Goal: Information Seeking & Learning: Find specific page/section

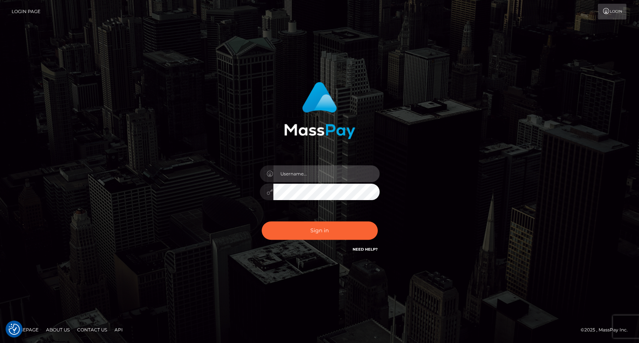
type input "carolina"
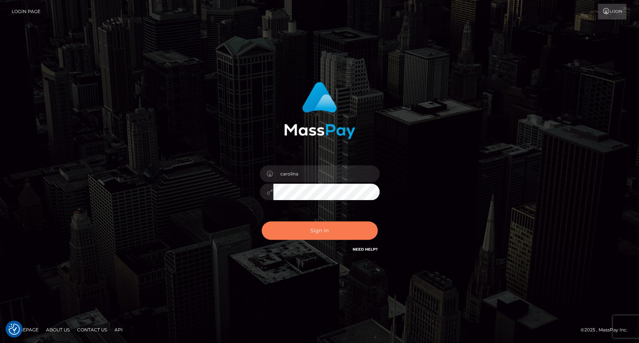
drag, startPoint x: 344, startPoint y: 229, endPoint x: 347, endPoint y: 222, distance: 7.9
click at [344, 228] on button "Sign in" at bounding box center [320, 231] width 116 height 18
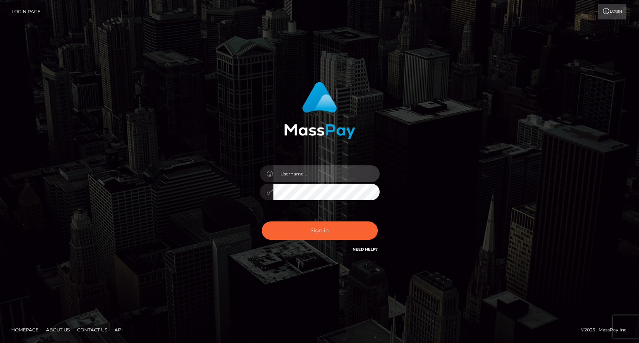
type input "carolina"
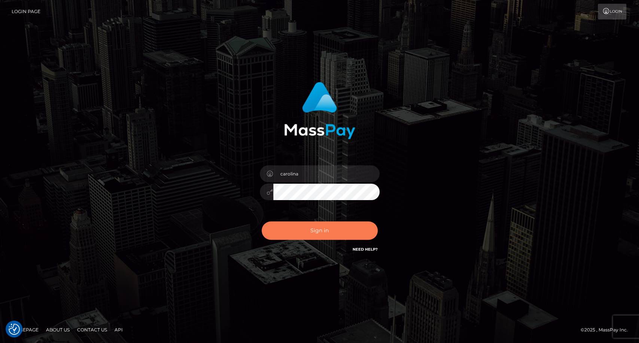
click at [327, 231] on button "Sign in" at bounding box center [320, 231] width 116 height 18
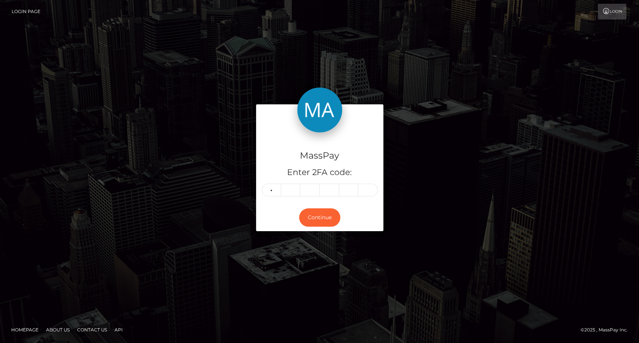
type input "9"
type input "8"
type input "2"
type input "7"
type input "9"
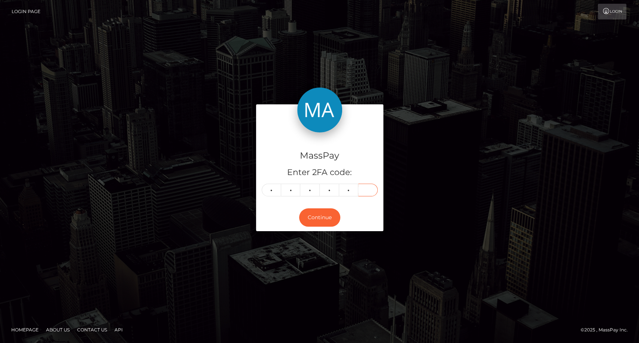
type input "0"
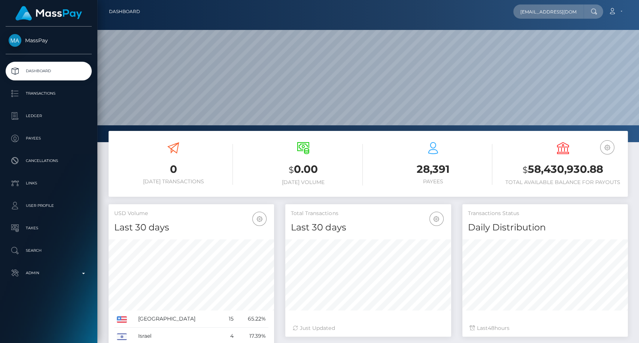
scroll to position [0, 13]
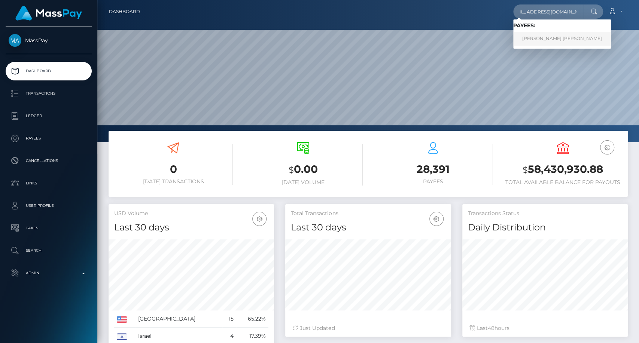
type input "mistressaspenlou@gmail.com"
click at [545, 37] on link "ASHLEY NICHOLE O'NEILL" at bounding box center [562, 39] width 98 height 14
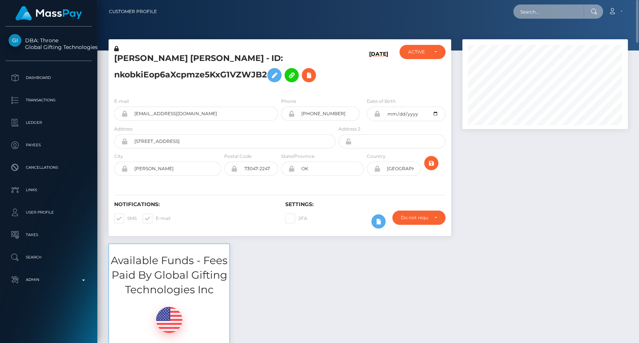
click at [536, 18] on input "text" at bounding box center [548, 11] width 70 height 14
paste input "poact_1lmXXuQ6QQu7"
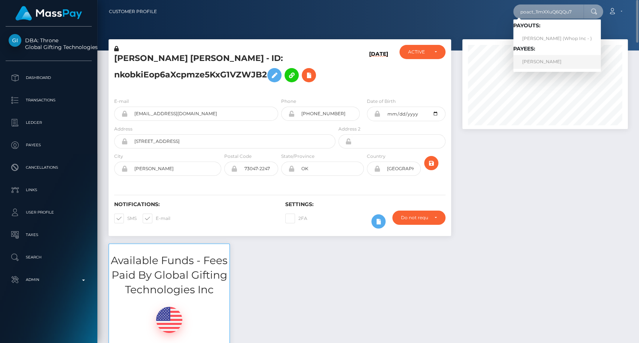
type input "poact_1lmXXuQ6QQu7"
click at [553, 66] on link "[PERSON_NAME]" at bounding box center [557, 62] width 88 height 14
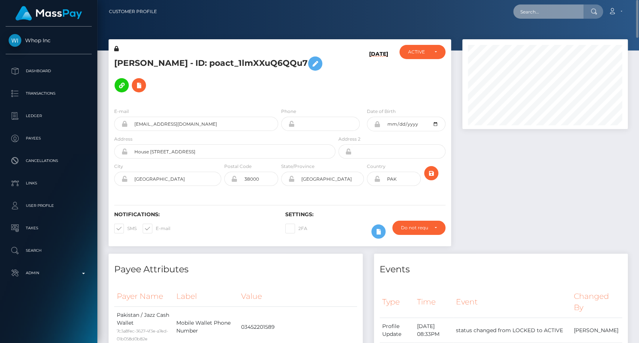
click at [574, 13] on input "text" at bounding box center [548, 11] width 70 height 14
paste input "hhoolehan@micamp.com"
type input "hhoolehan@micamp.com"
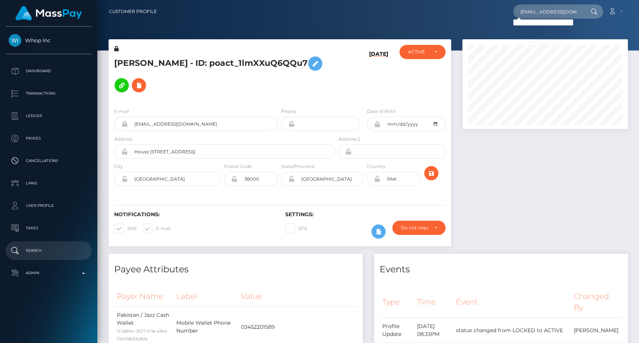
click at [31, 251] on p "Search" at bounding box center [49, 250] width 80 height 11
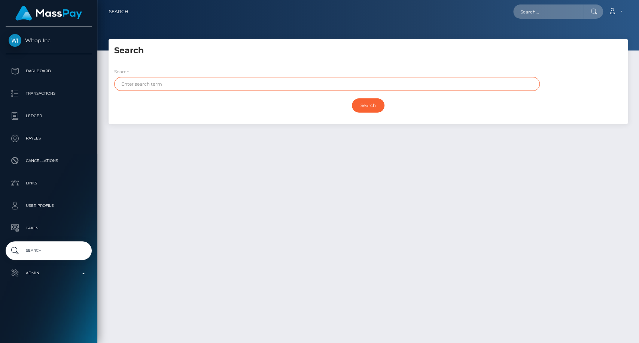
click at [209, 79] on input "text" at bounding box center [327, 84] width 426 height 14
paste input "HOOLEHAN"
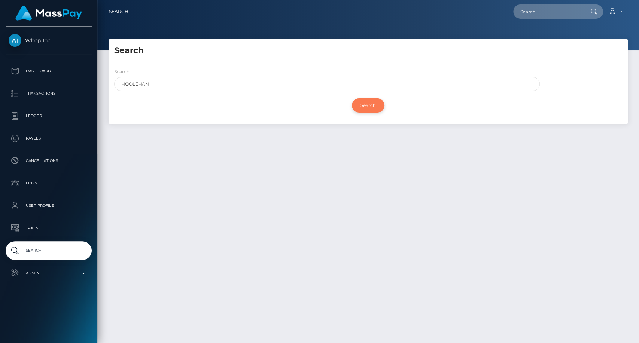
click at [368, 110] on input "Search" at bounding box center [368, 105] width 33 height 14
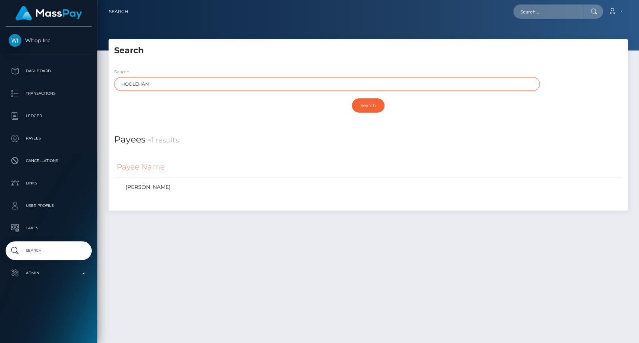
click at [143, 85] on input "HOOLEHAN" at bounding box center [327, 84] width 426 height 14
paste input "ALEY"
type input "HALEY"
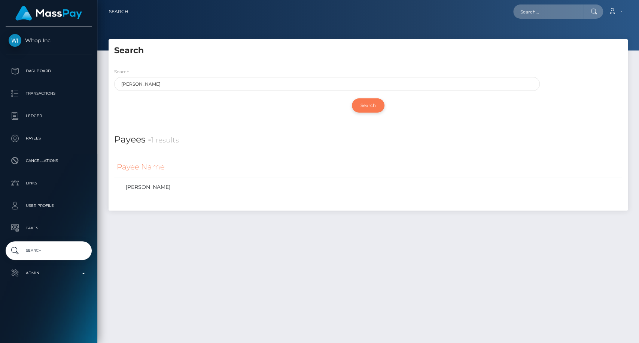
click at [365, 106] on input "Search" at bounding box center [368, 105] width 33 height 14
click at [371, 106] on input "Search" at bounding box center [368, 105] width 33 height 14
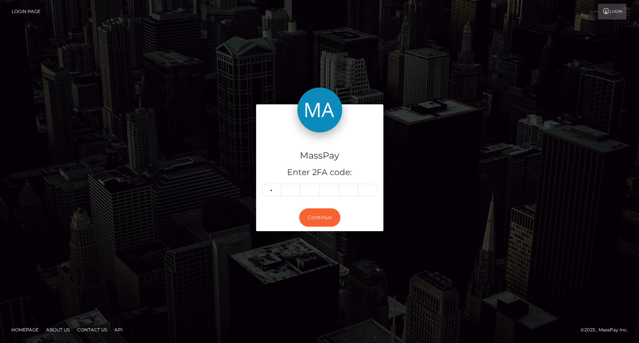
type input "2"
type input "6"
type input "2"
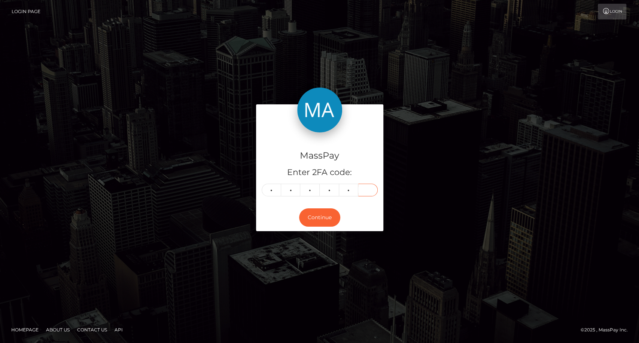
type input "3"
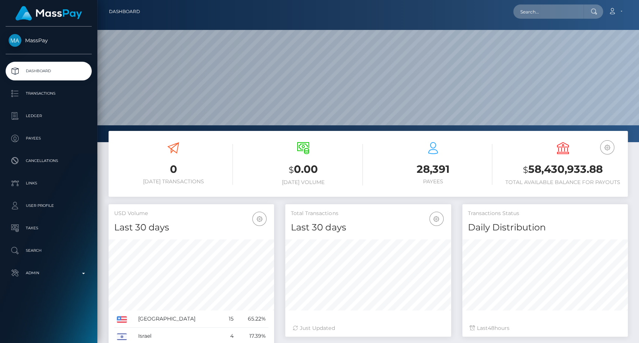
scroll to position [132, 165]
type input "[EMAIL_ADDRESS][DOMAIN_NAME]"
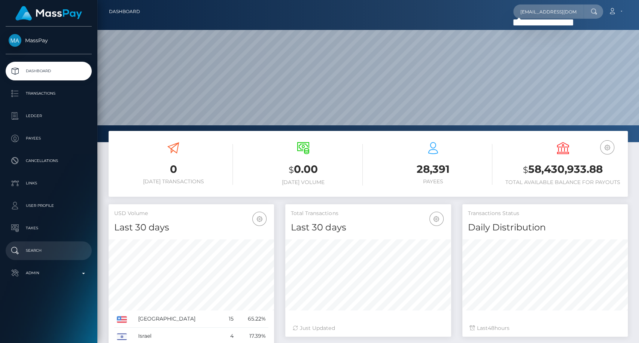
click at [33, 249] on p "Search" at bounding box center [49, 250] width 80 height 11
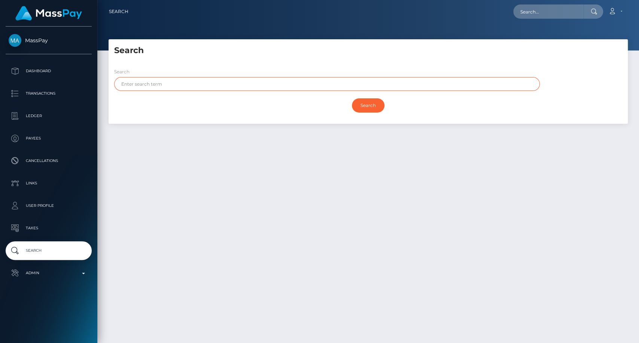
click at [159, 85] on input "text" at bounding box center [327, 84] width 426 height 14
type input "[PERSON_NAME]"
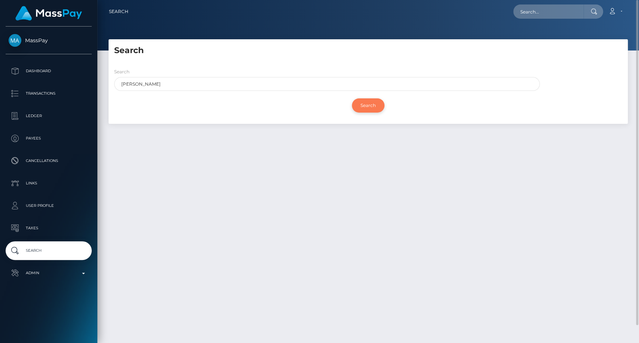
click at [365, 104] on input "Search" at bounding box center [368, 105] width 33 height 14
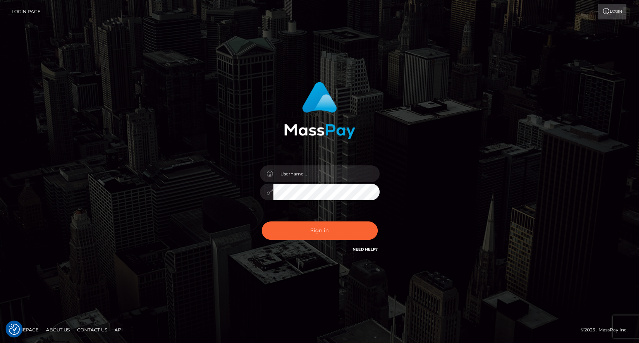
type input "carolina"
click at [332, 228] on button "Sign in" at bounding box center [320, 231] width 116 height 18
type input "carolina"
click at [336, 233] on button "Sign in" at bounding box center [320, 231] width 116 height 18
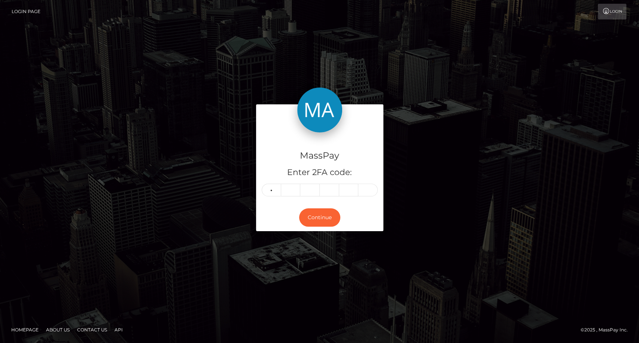
type input "1"
type input "4"
type input "5"
type input "1"
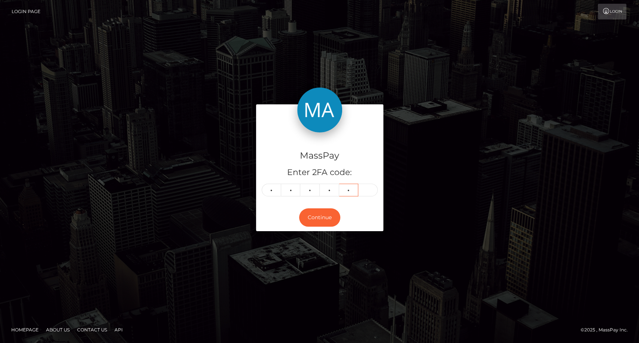
type input "8"
type input "2"
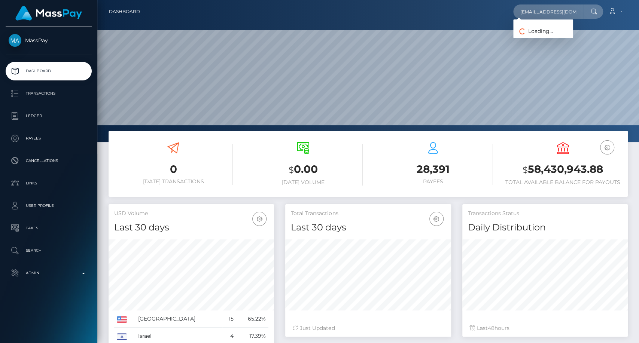
scroll to position [132, 165]
type input "[EMAIL_ADDRESS][DOMAIN_NAME]"
click at [553, 42] on link "Remofilwe Seopa" at bounding box center [543, 39] width 60 height 14
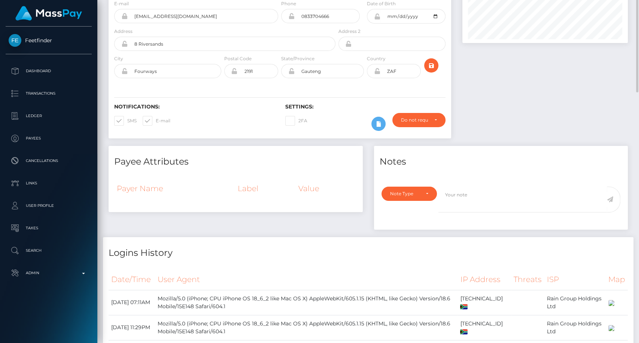
scroll to position [3, 0]
